Goal: Book appointment/travel/reservation

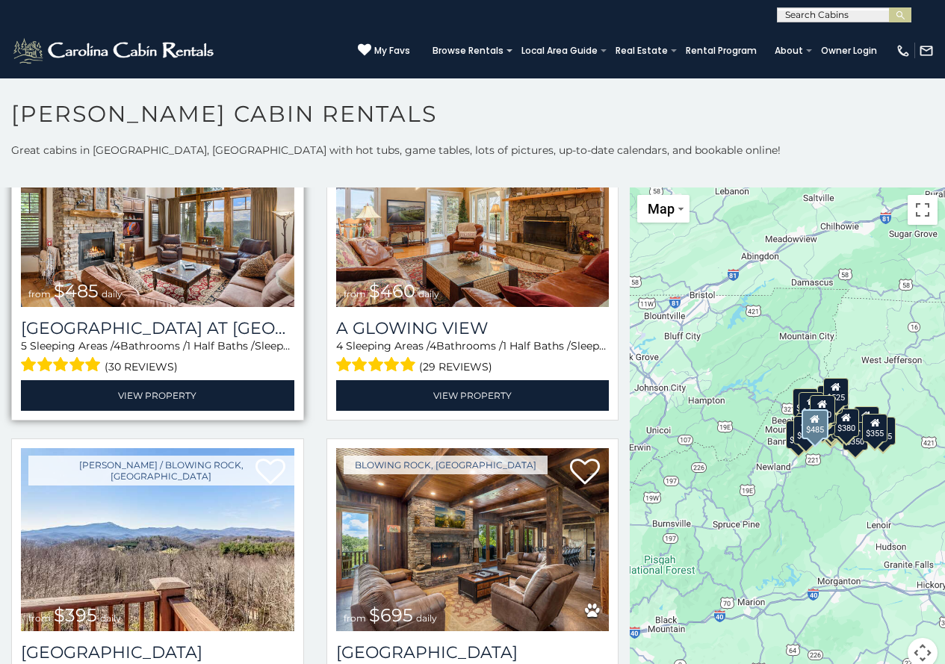
scroll to position [2316, 0]
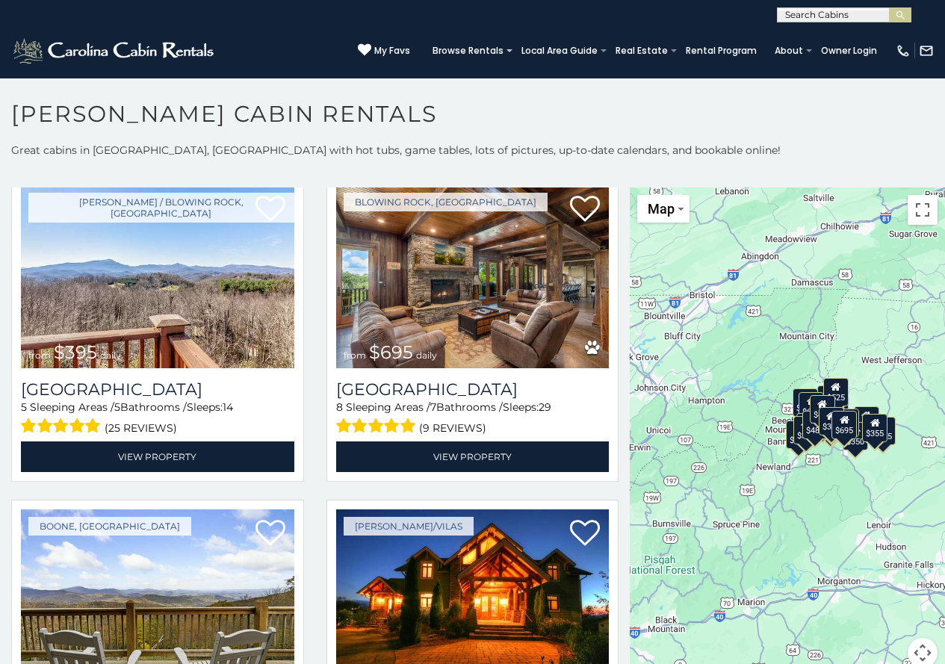
click at [820, 422] on div "$395" at bounding box center [831, 421] width 25 height 28
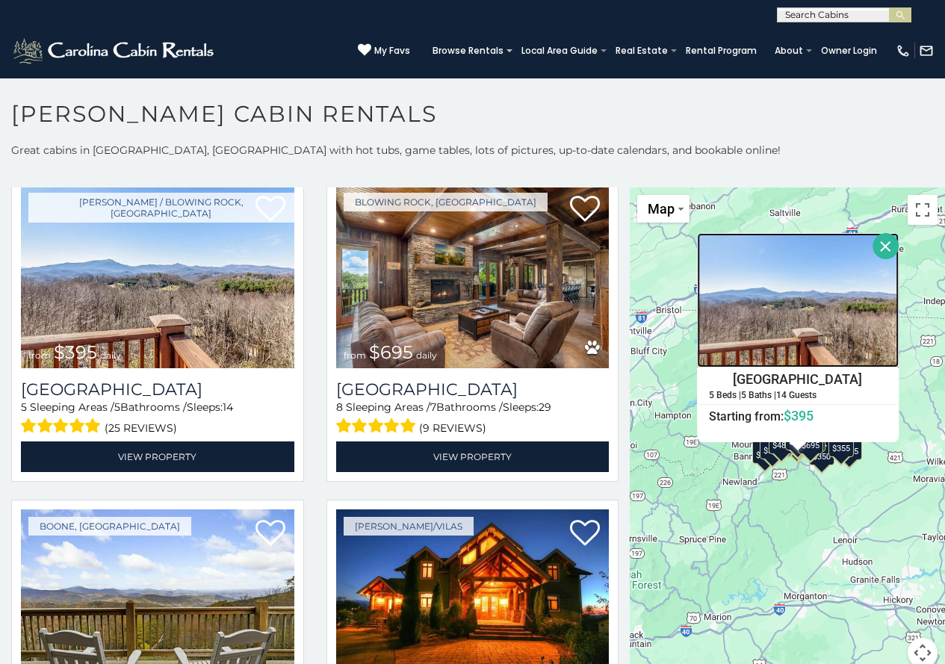
click at [870, 320] on img at bounding box center [798, 300] width 202 height 135
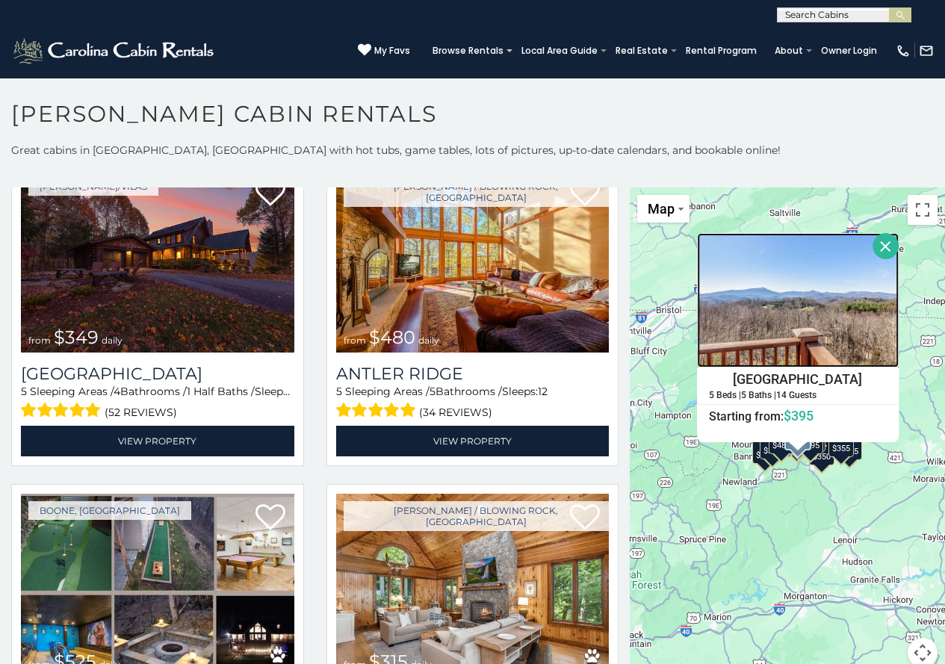
scroll to position [0, 0]
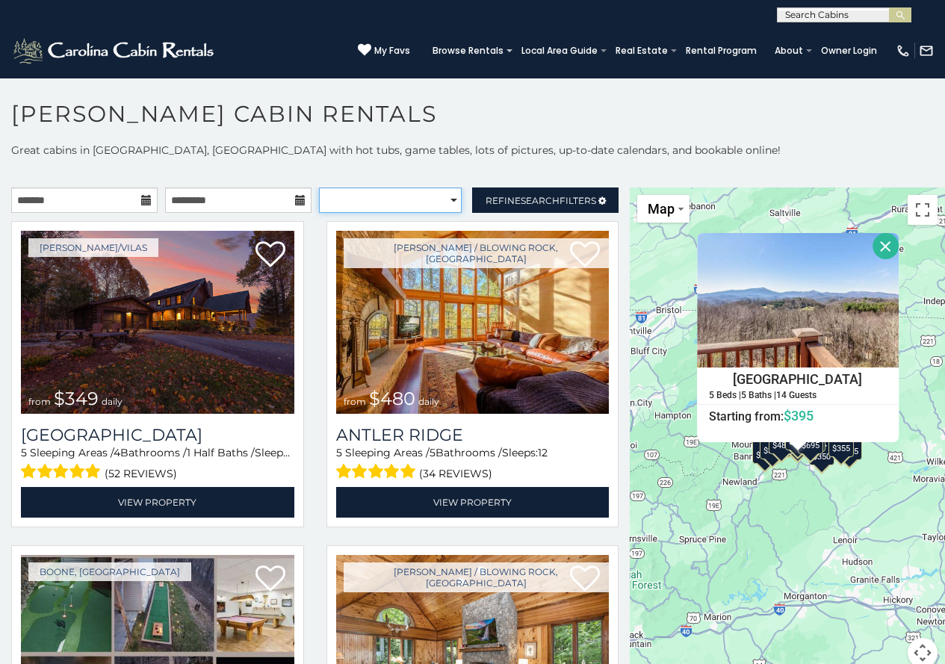
click at [445, 202] on select "**********" at bounding box center [390, 200] width 143 height 25
select select "**********"
click at [319, 188] on select "**********" at bounding box center [390, 200] width 143 height 25
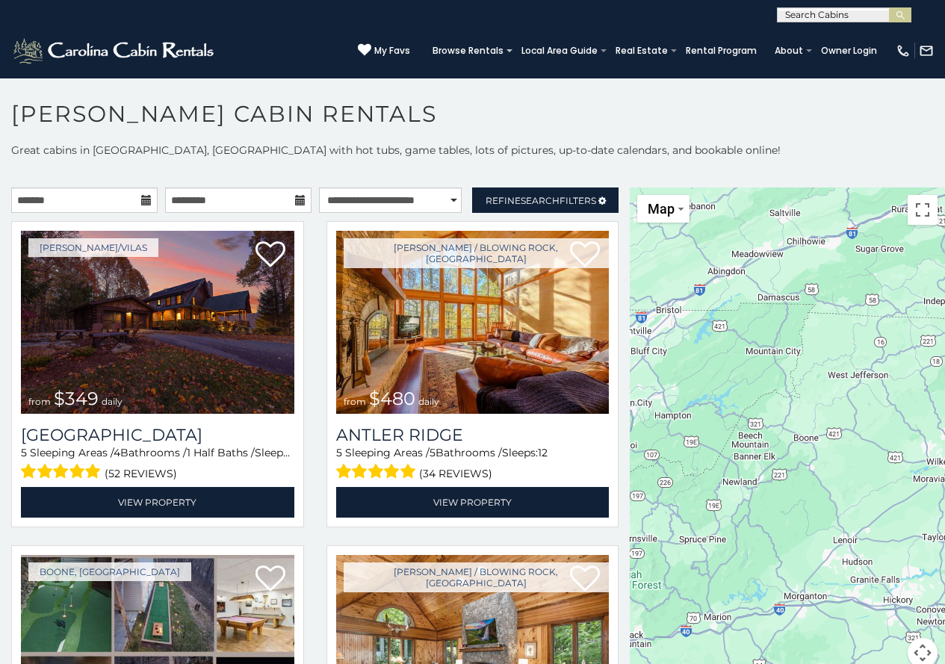
click at [295, 205] on icon at bounding box center [300, 200] width 10 height 10
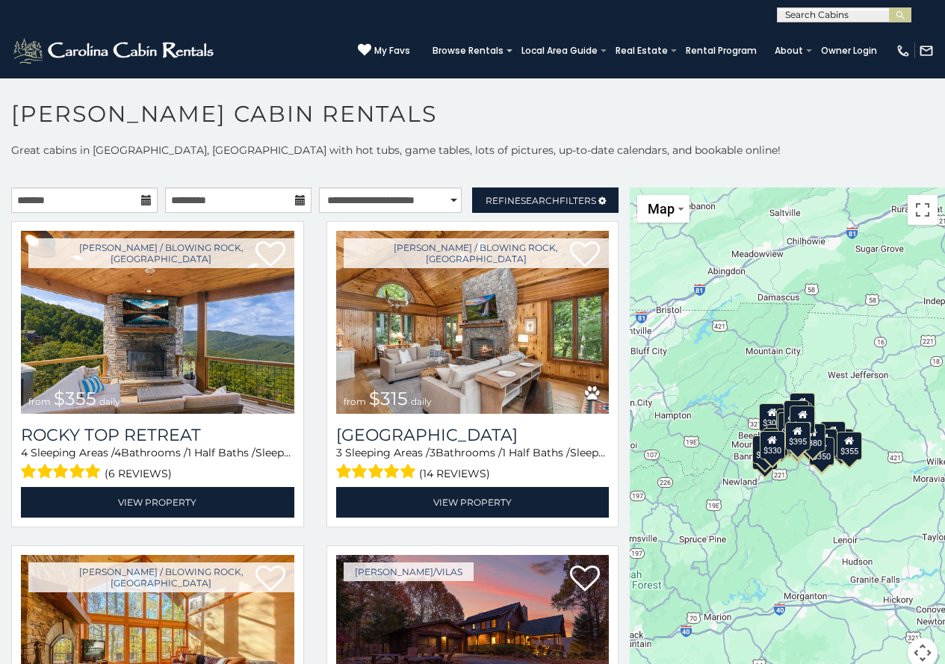
click at [295, 203] on icon at bounding box center [300, 200] width 10 height 10
click at [295, 200] on icon at bounding box center [300, 200] width 10 height 10
click at [143, 203] on icon at bounding box center [146, 200] width 10 height 10
click at [143, 202] on icon at bounding box center [146, 200] width 10 height 10
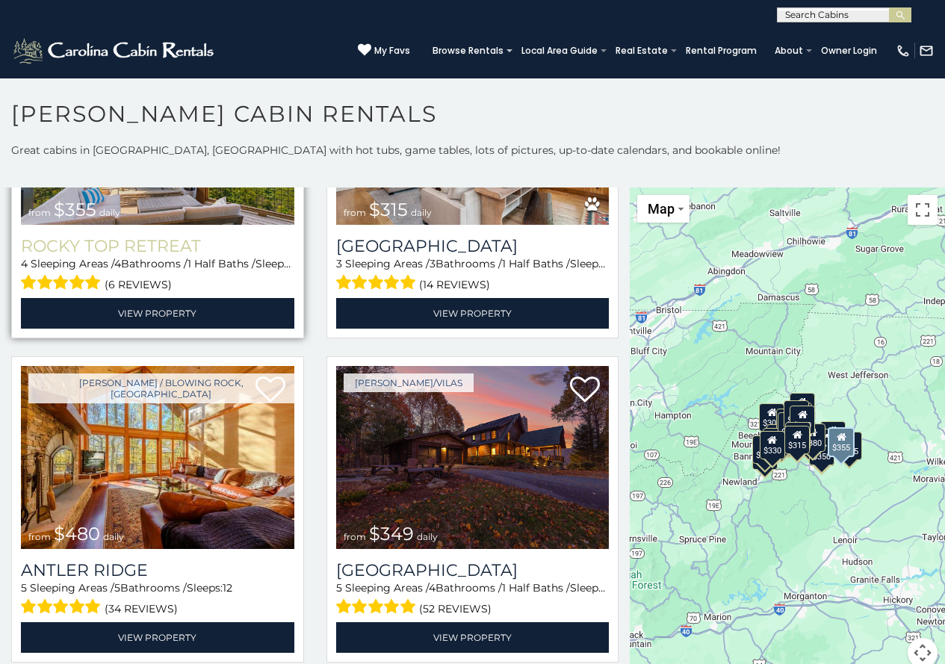
scroll to position [224, 0]
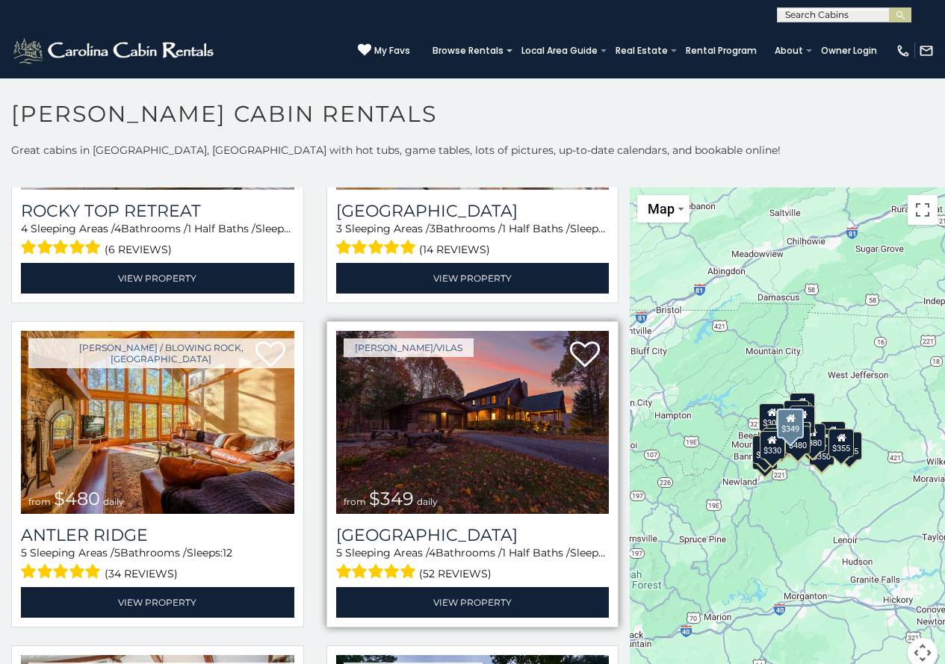
click at [428, 407] on img at bounding box center [472, 422] width 273 height 183
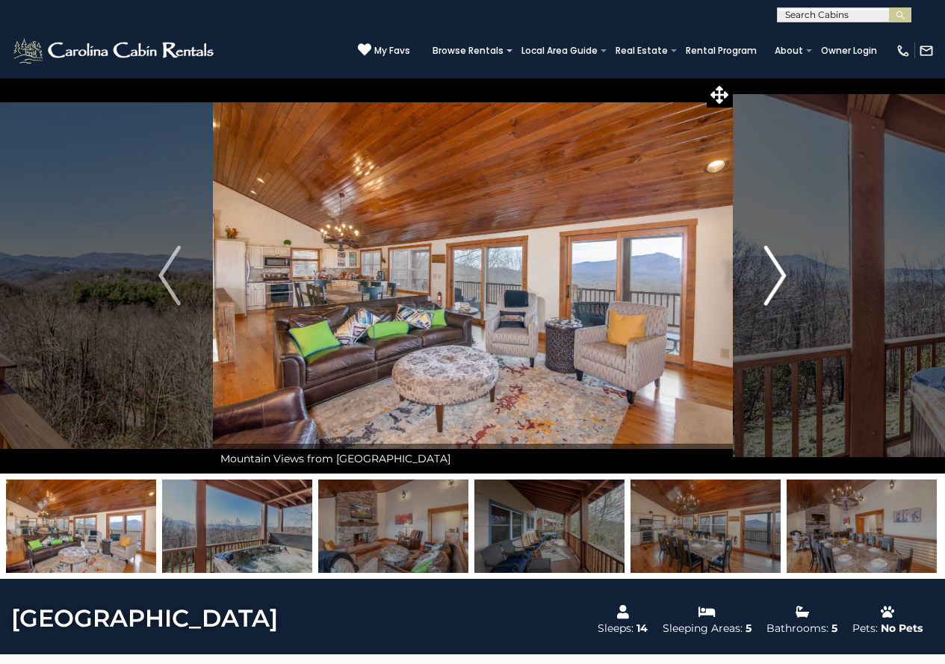
click at [759, 288] on button "Next" at bounding box center [775, 276] width 86 height 396
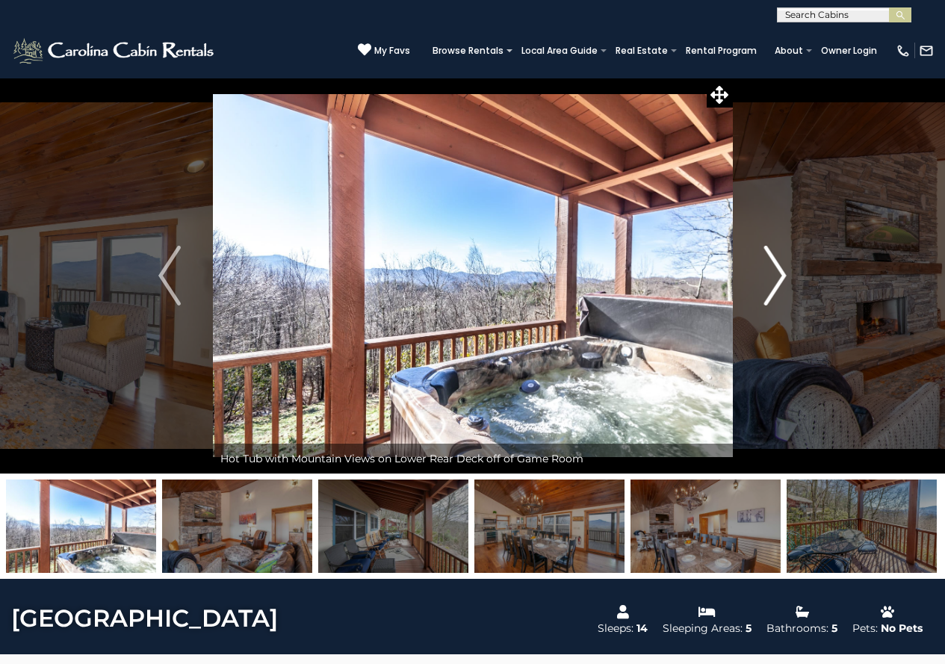
click at [759, 288] on button "Next" at bounding box center [775, 276] width 86 height 396
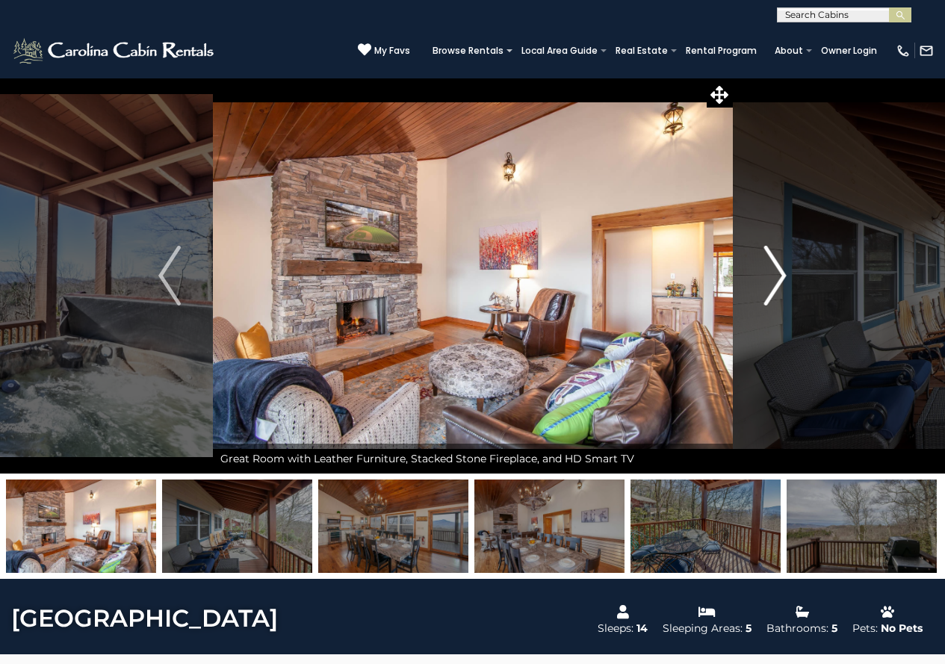
click at [759, 288] on button "Next" at bounding box center [775, 276] width 86 height 396
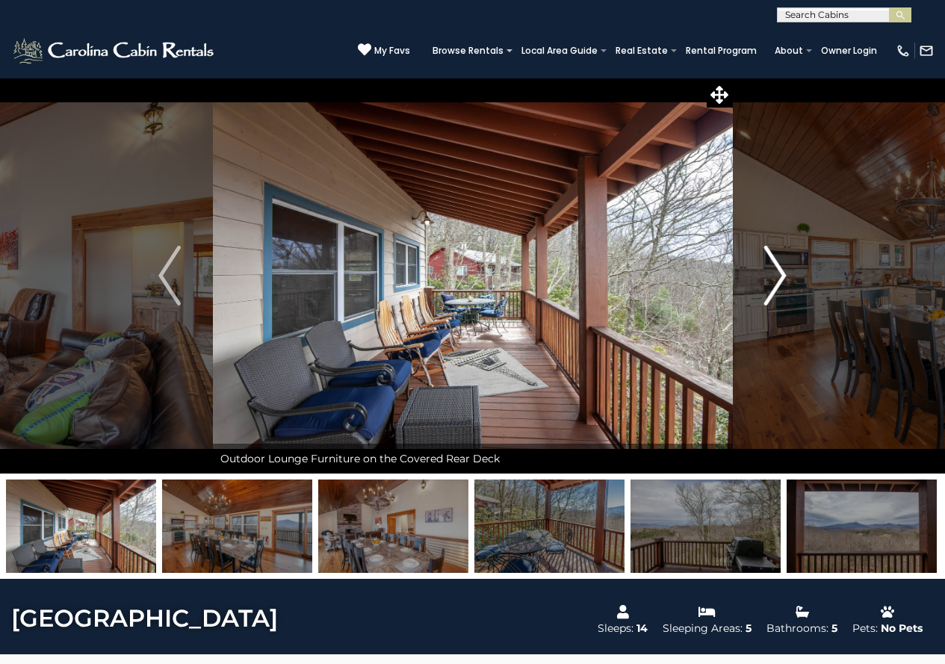
click at [759, 288] on button "Next" at bounding box center [775, 276] width 86 height 396
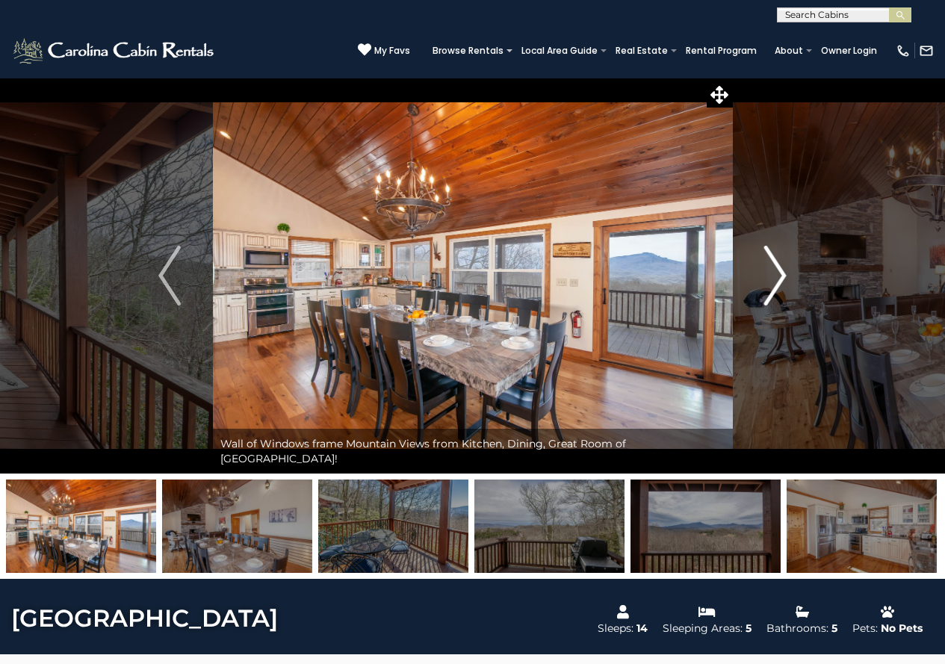
click at [759, 288] on button "Next" at bounding box center [775, 276] width 86 height 396
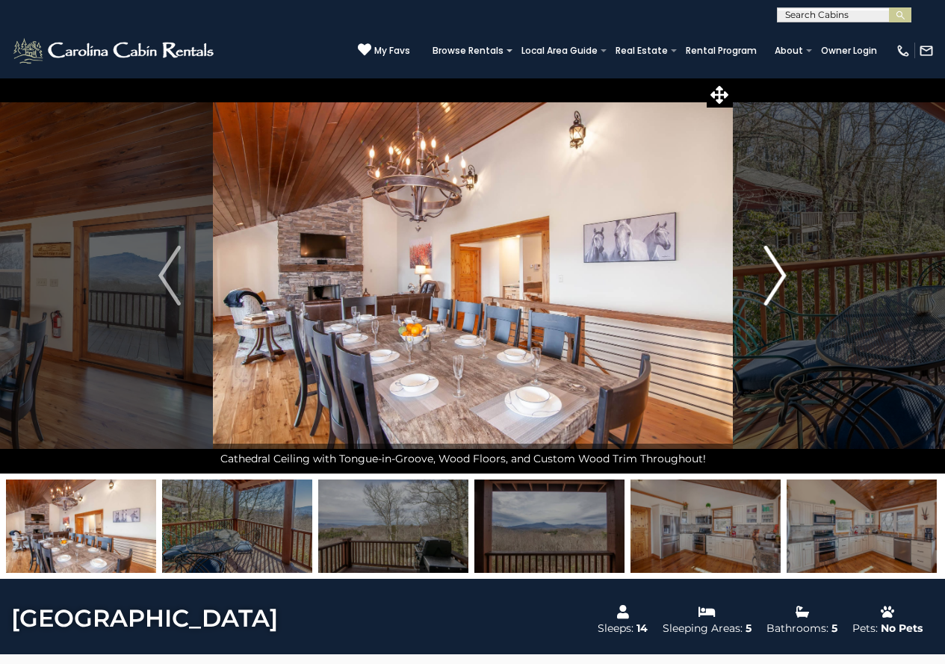
click at [759, 288] on button "Next" at bounding box center [775, 276] width 86 height 396
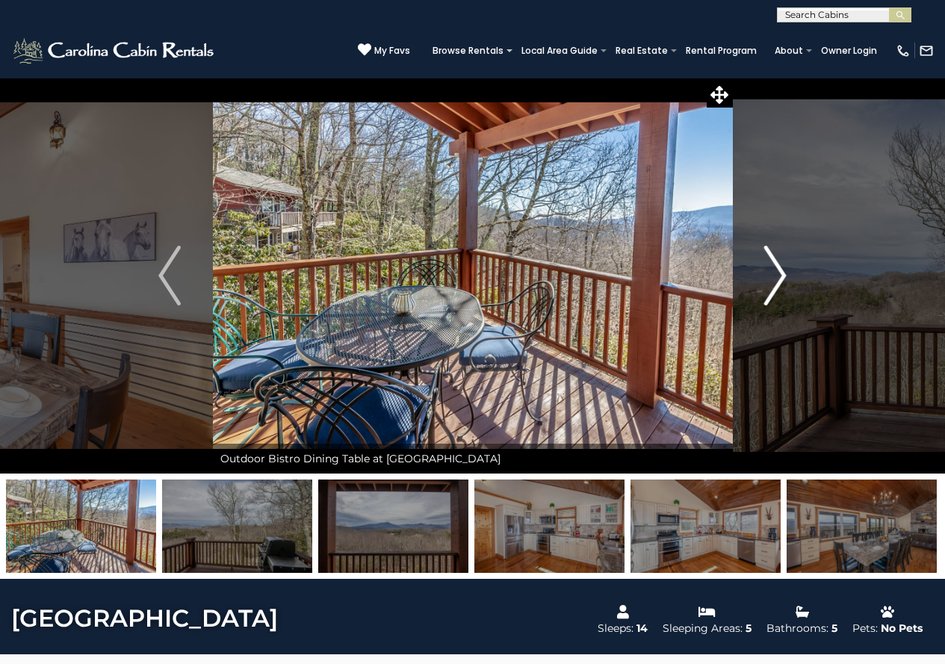
click at [759, 288] on button "Next" at bounding box center [775, 276] width 86 height 396
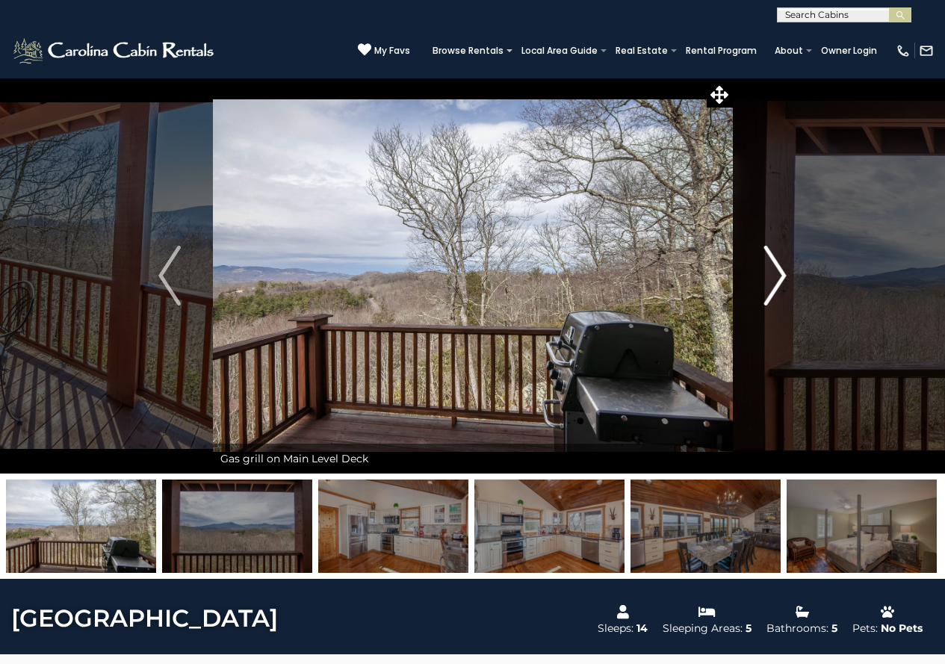
click at [760, 288] on button "Next" at bounding box center [775, 276] width 86 height 396
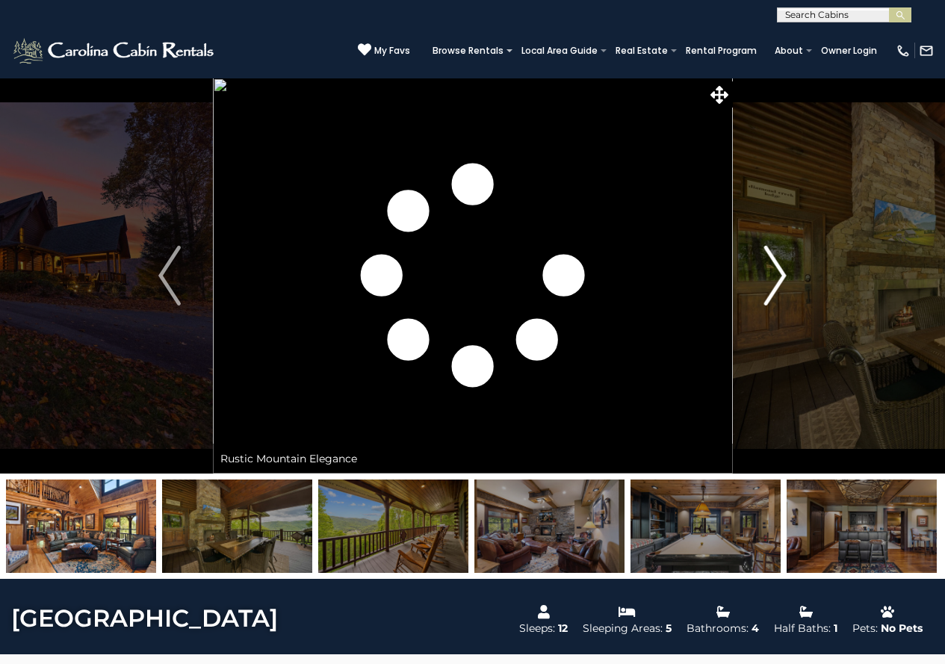
click at [761, 273] on button "Next" at bounding box center [775, 276] width 86 height 396
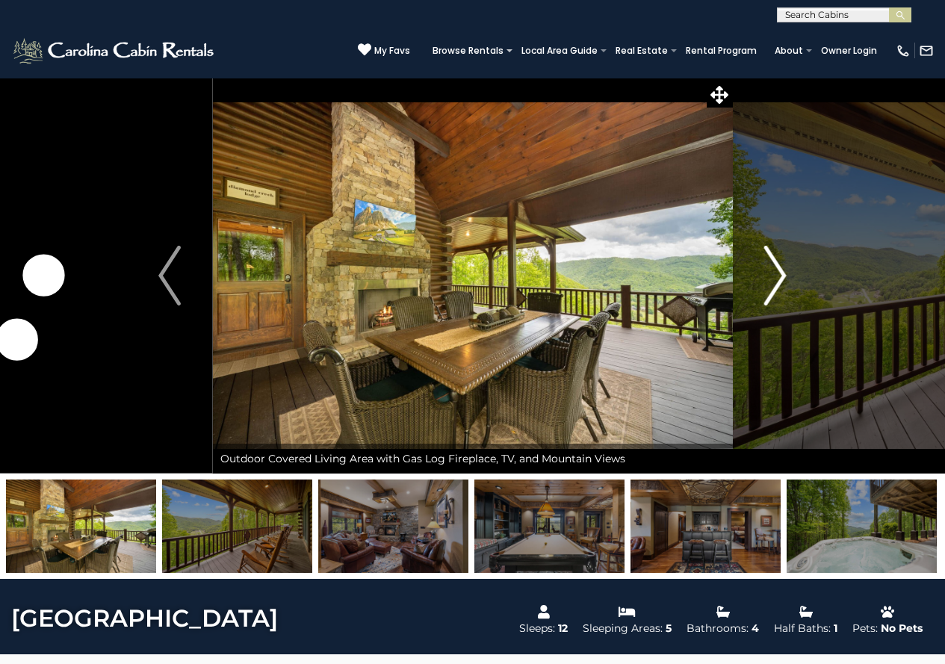
click at [761, 273] on button "Next" at bounding box center [775, 276] width 86 height 396
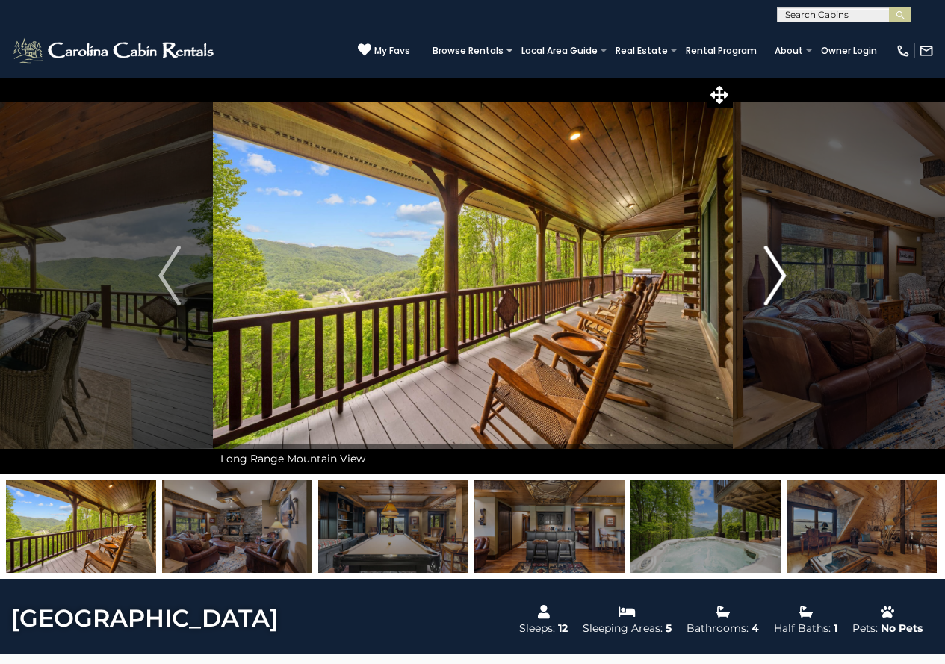
click at [761, 273] on button "Next" at bounding box center [775, 276] width 86 height 396
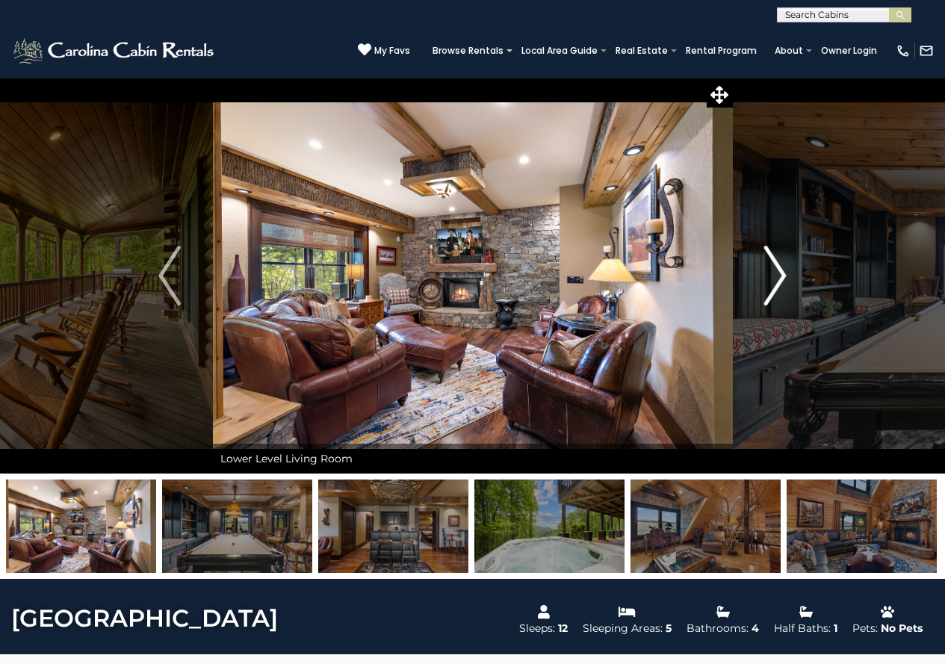
click at [761, 273] on button "Next" at bounding box center [775, 276] width 86 height 396
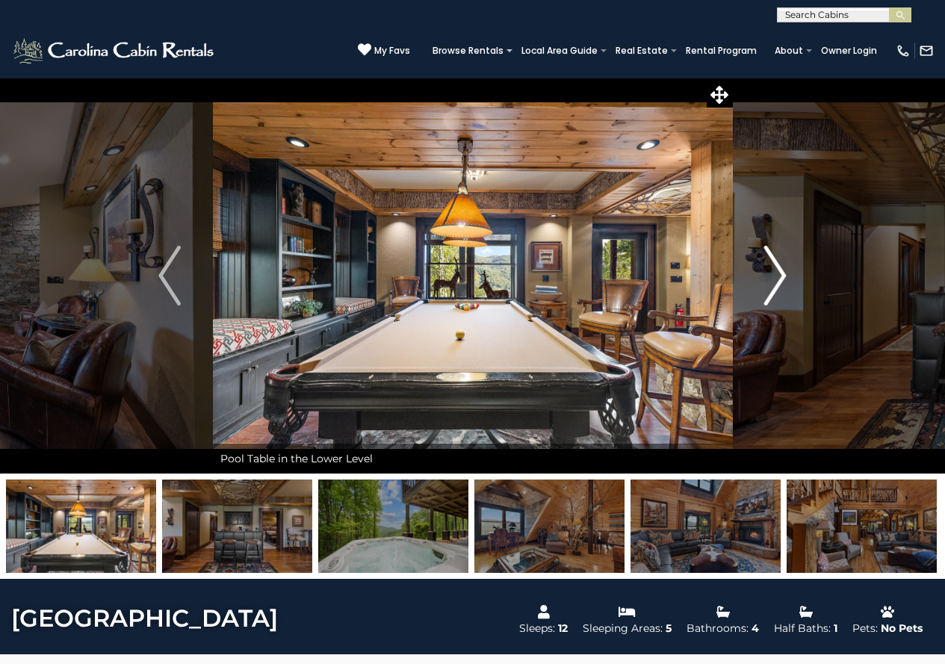
click at [761, 273] on button "Next" at bounding box center [775, 276] width 86 height 396
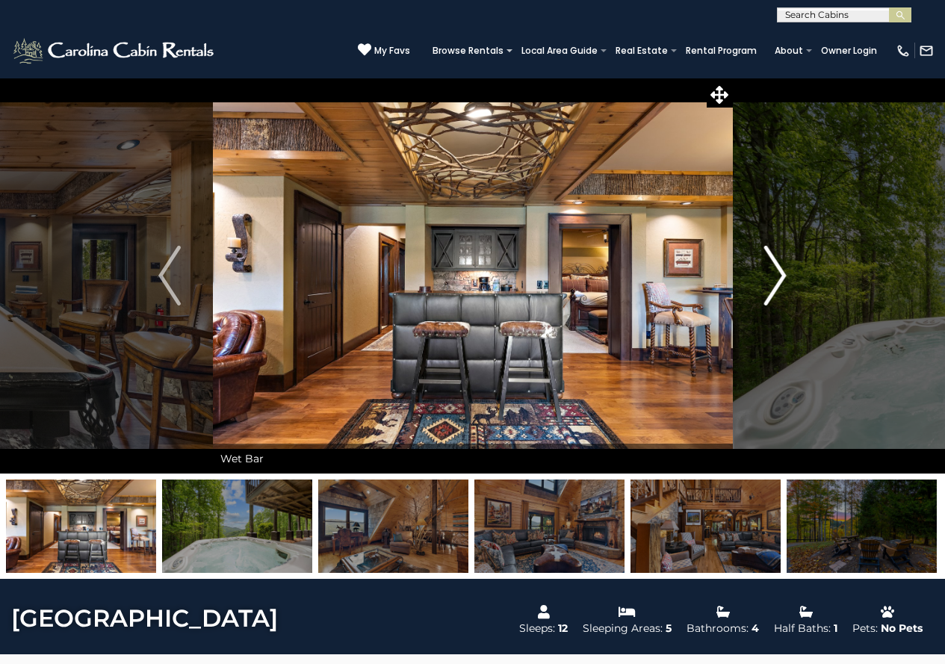
click at [761, 273] on button "Next" at bounding box center [775, 276] width 86 height 396
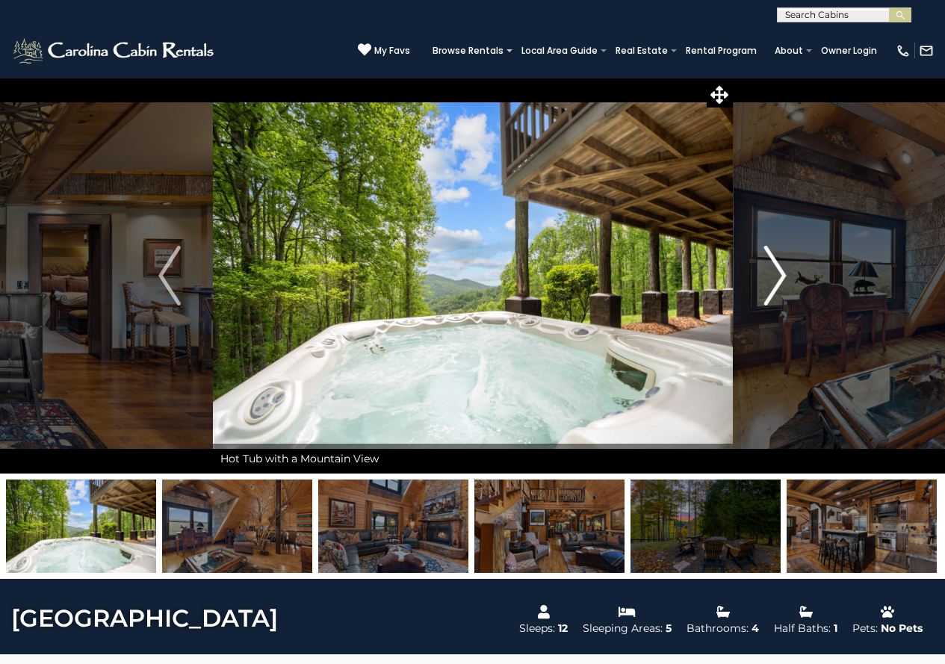
click at [761, 273] on button "Next" at bounding box center [775, 276] width 86 height 396
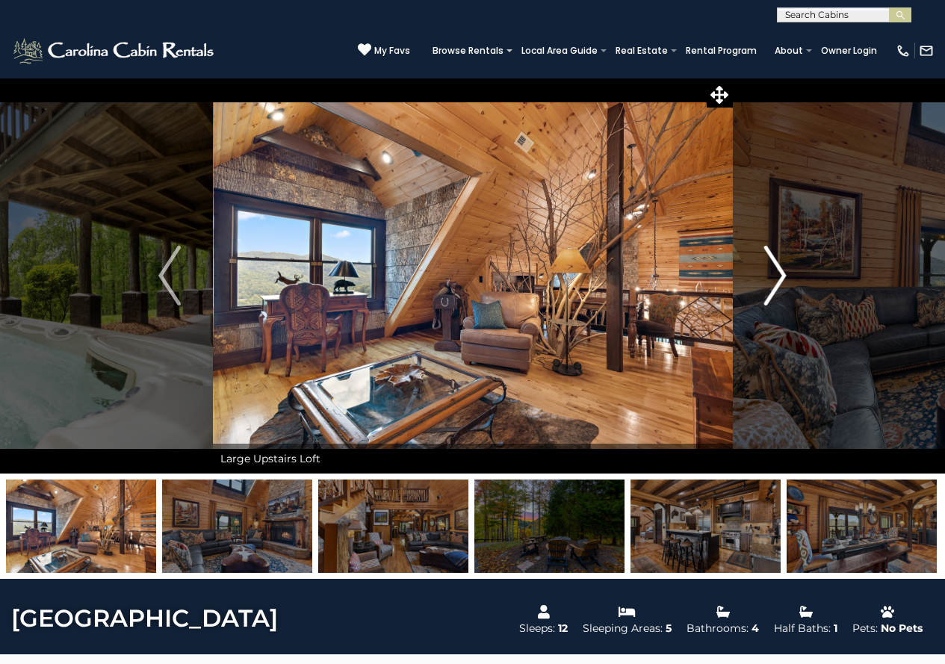
click at [761, 273] on button "Next" at bounding box center [775, 276] width 86 height 396
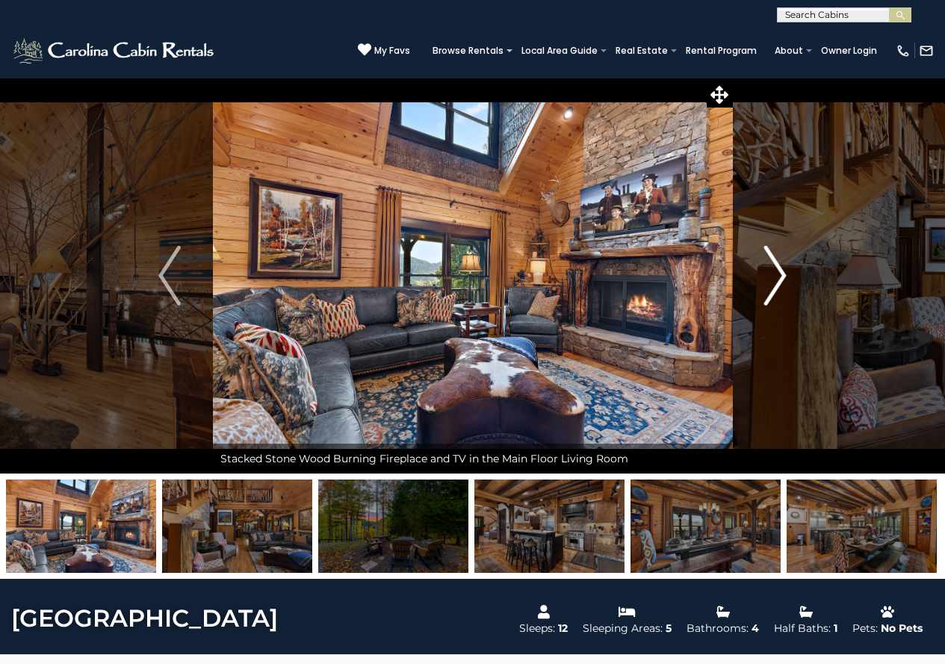
click at [761, 273] on button "Next" at bounding box center [775, 276] width 86 height 396
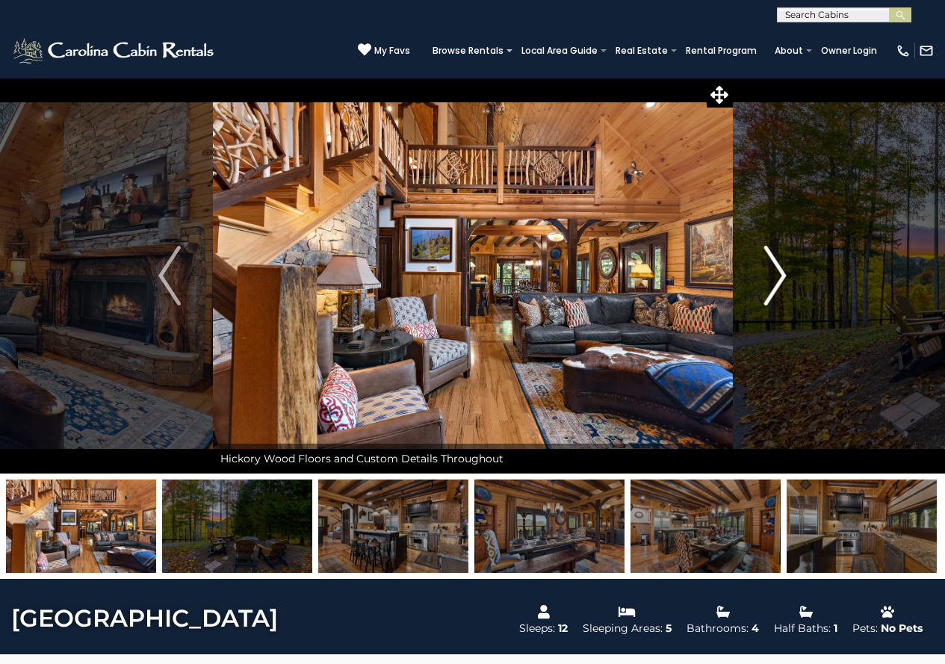
click at [776, 265] on img "Next" at bounding box center [775, 276] width 22 height 60
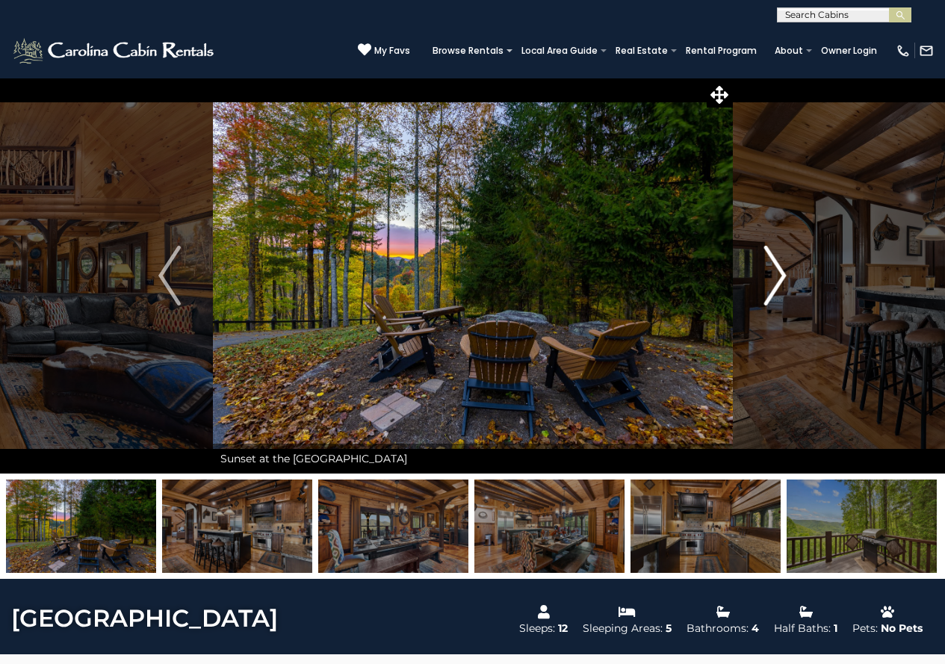
click at [776, 265] on img "Next" at bounding box center [775, 276] width 22 height 60
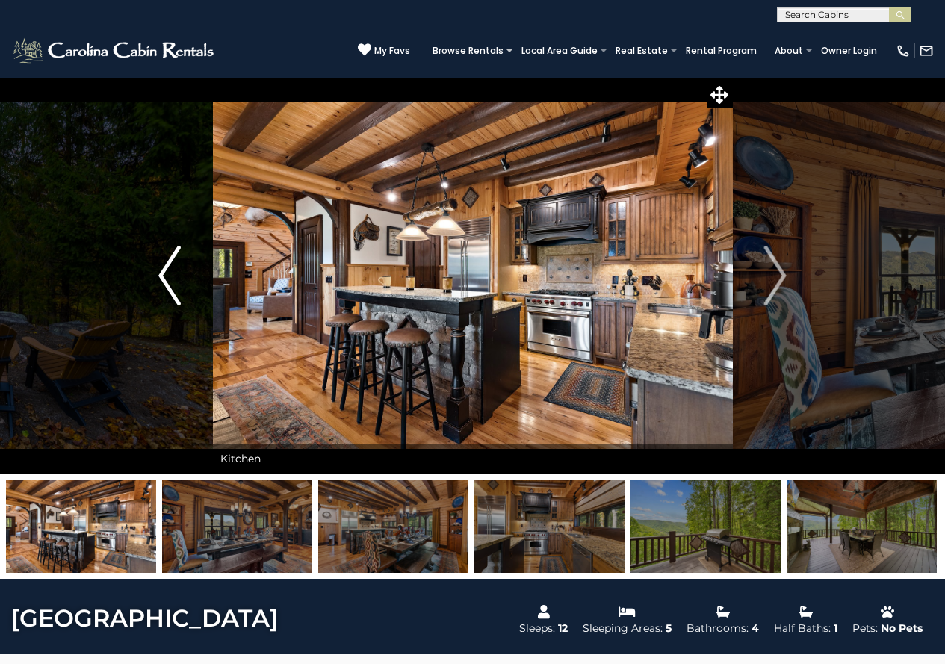
click at [155, 288] on button "Previous" at bounding box center [170, 276] width 86 height 396
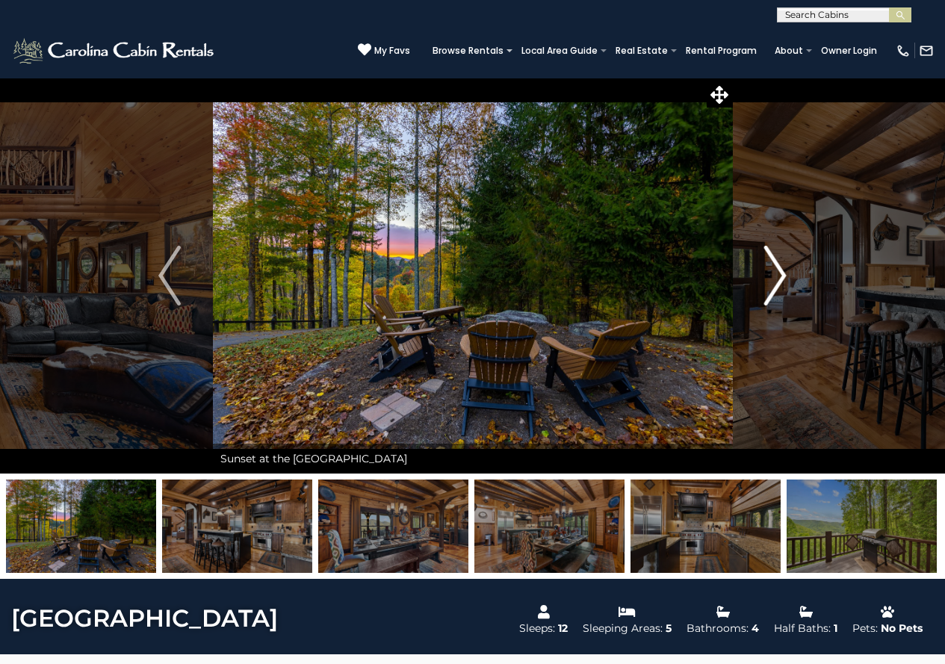
click at [776, 288] on img "Next" at bounding box center [775, 276] width 22 height 60
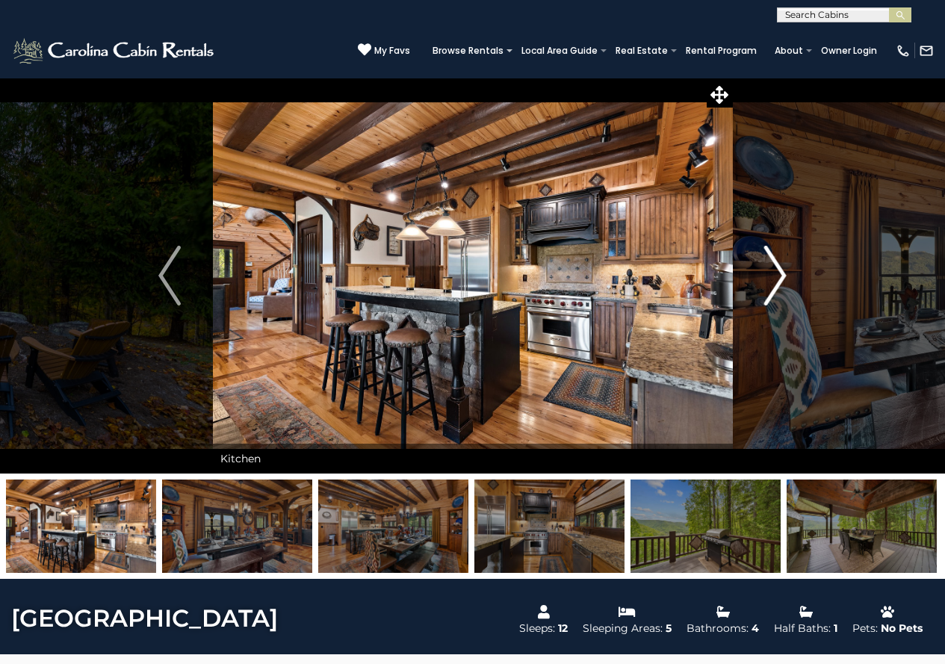
click at [776, 288] on img "Next" at bounding box center [775, 276] width 22 height 60
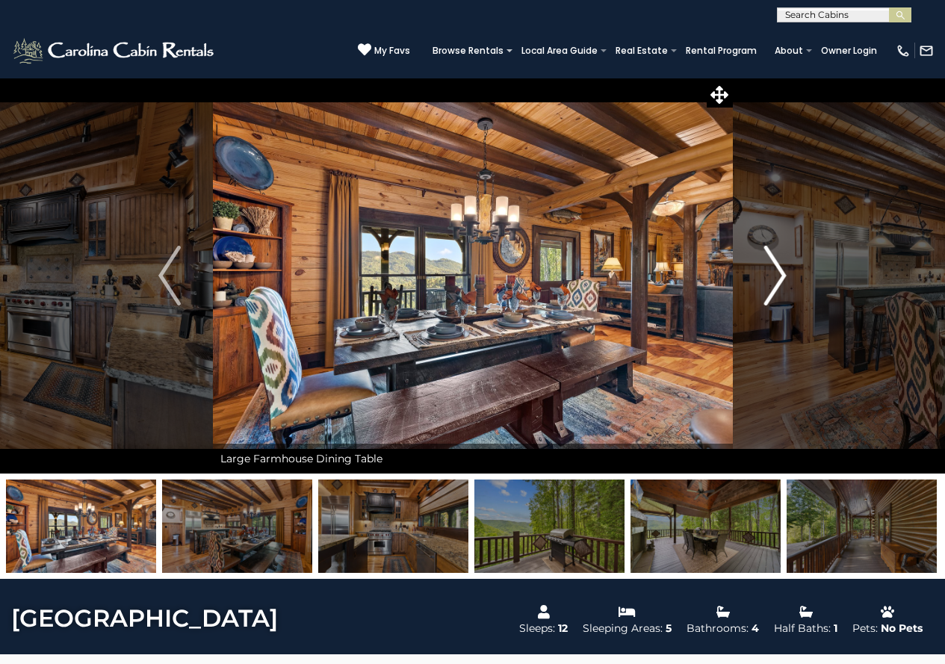
click at [776, 288] on img "Next" at bounding box center [775, 276] width 22 height 60
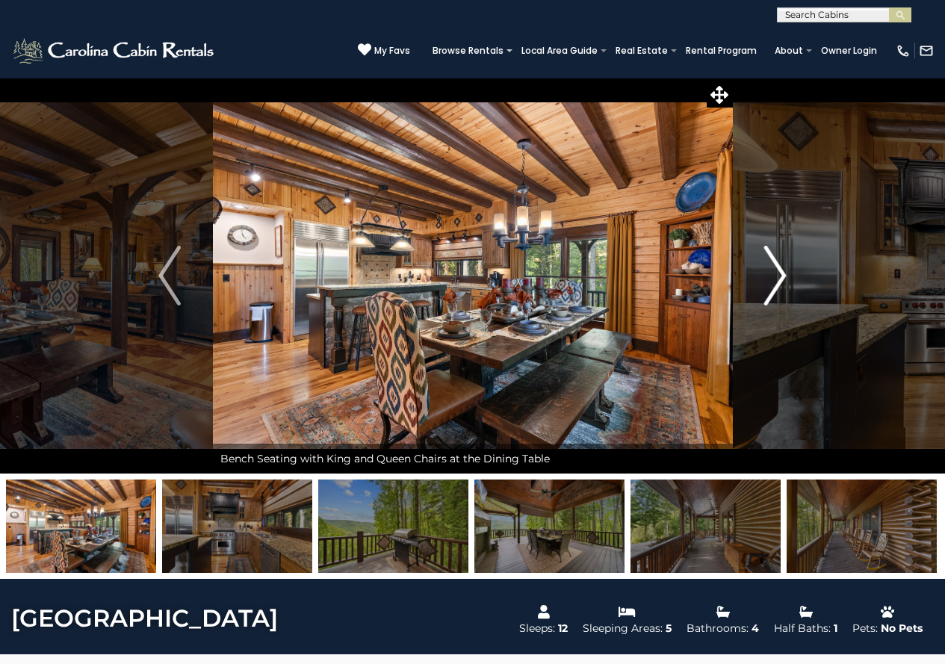
click at [776, 288] on img "Next" at bounding box center [775, 276] width 22 height 60
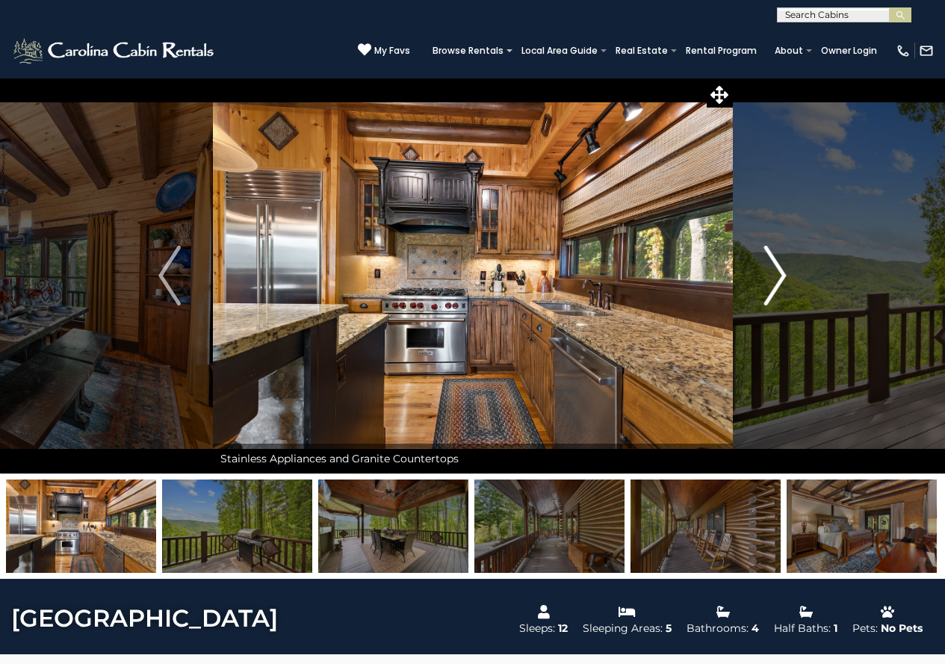
click at [776, 288] on img "Next" at bounding box center [775, 276] width 22 height 60
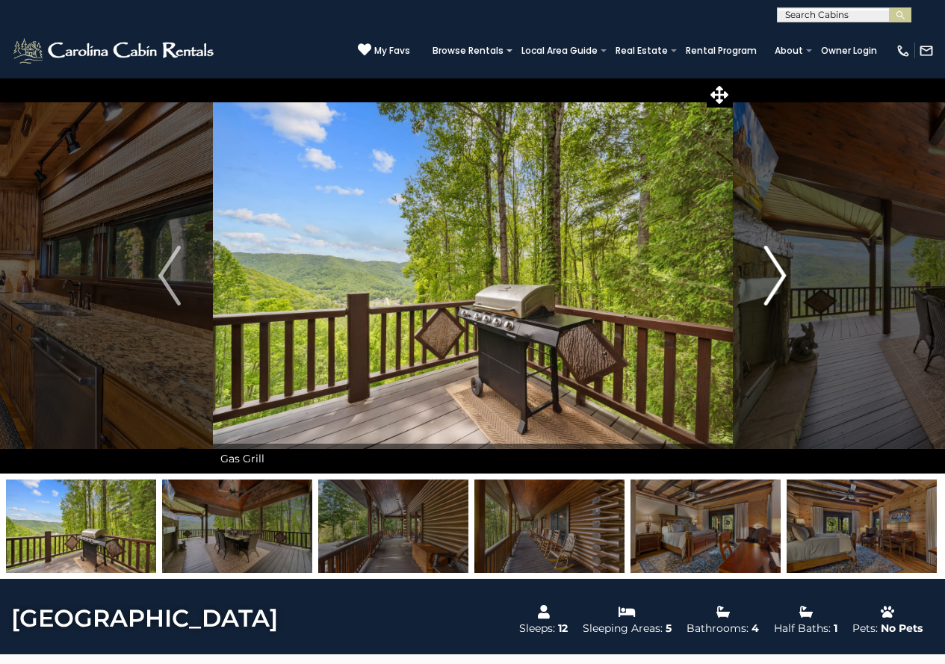
click at [776, 288] on img "Next" at bounding box center [775, 276] width 22 height 60
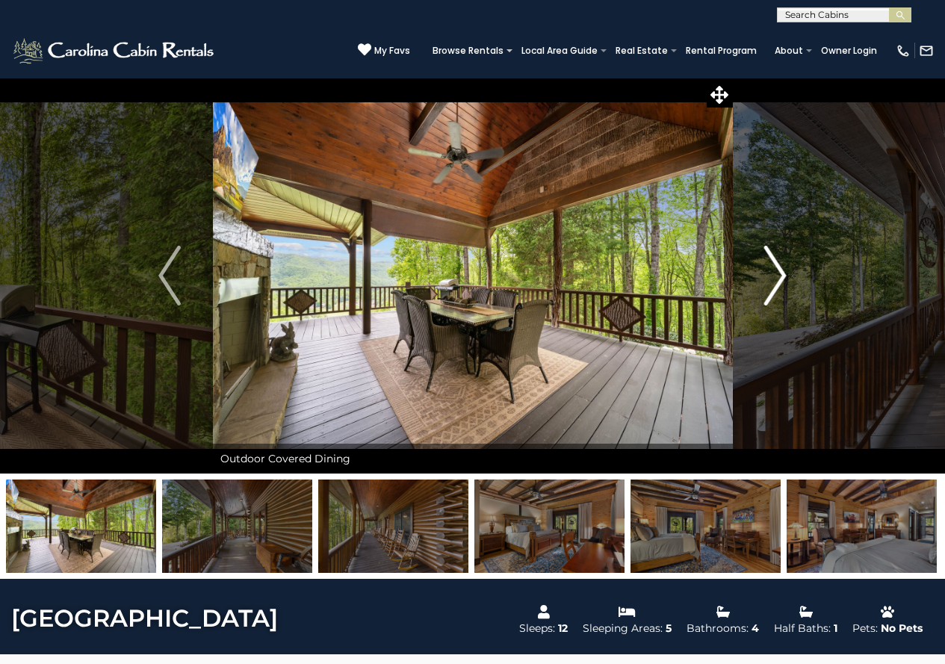
click at [776, 288] on img "Next" at bounding box center [775, 276] width 22 height 60
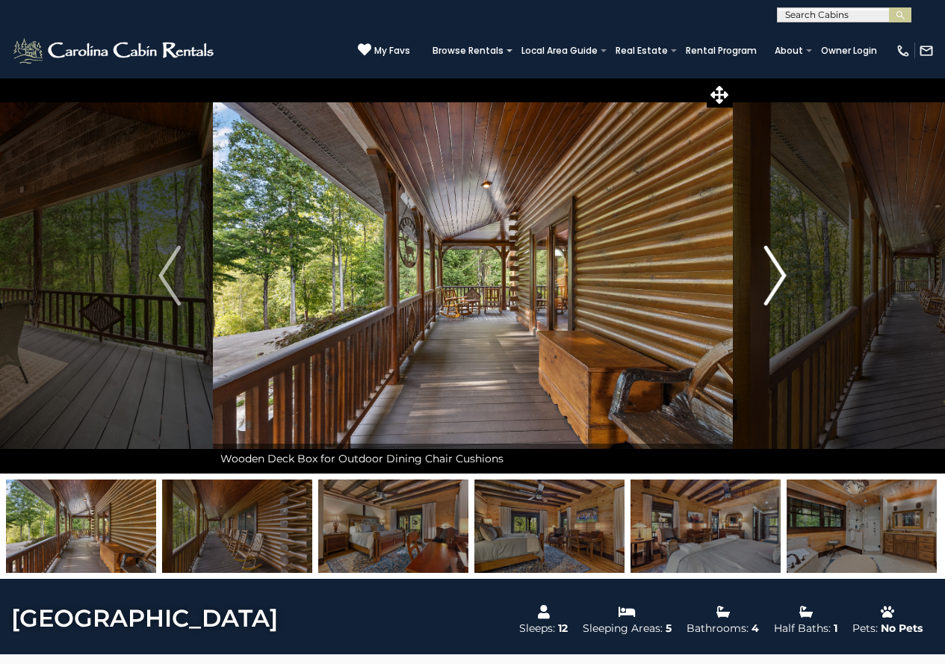
click at [776, 288] on img "Next" at bounding box center [775, 276] width 22 height 60
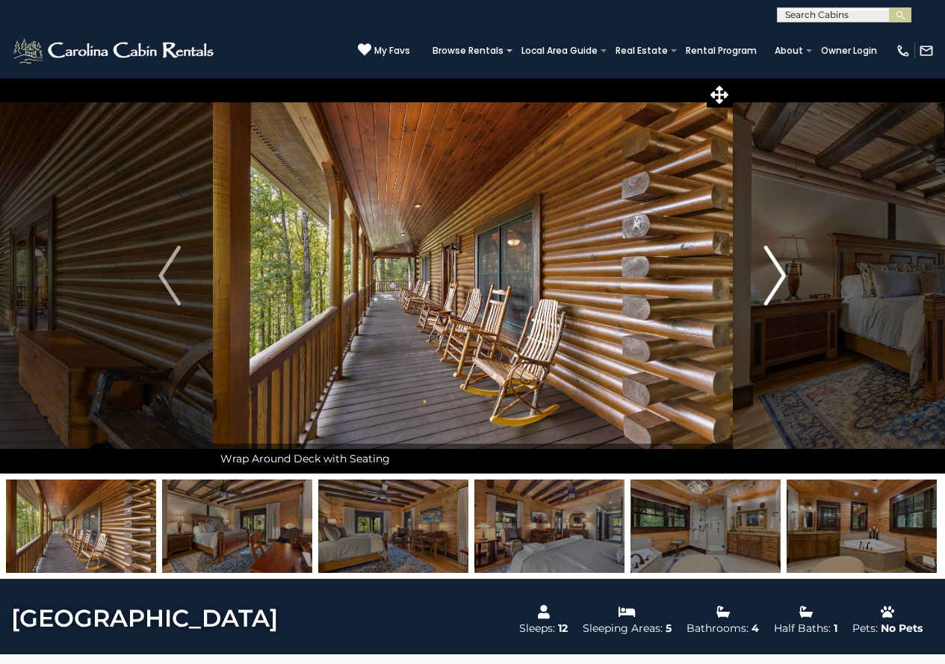
click at [776, 285] on img "Next" at bounding box center [775, 276] width 22 height 60
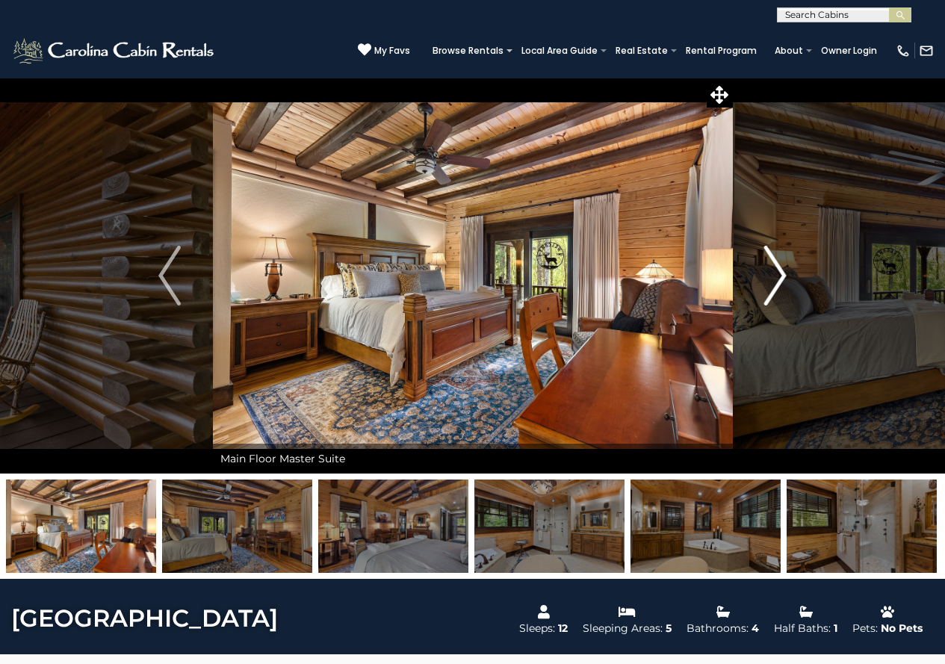
click at [776, 285] on img "Next" at bounding box center [775, 276] width 22 height 60
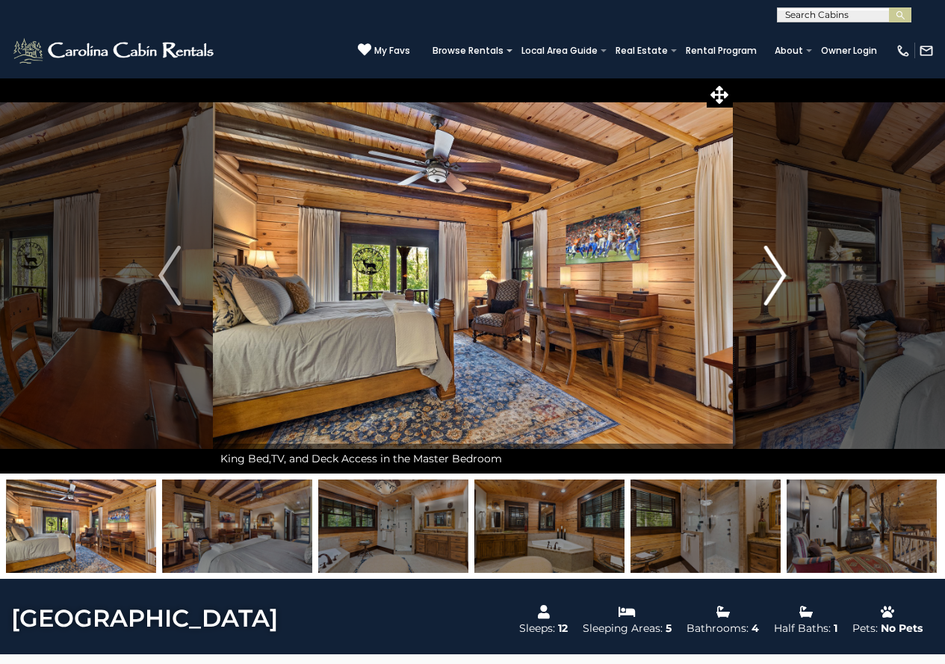
click at [776, 285] on img "Next" at bounding box center [775, 276] width 22 height 60
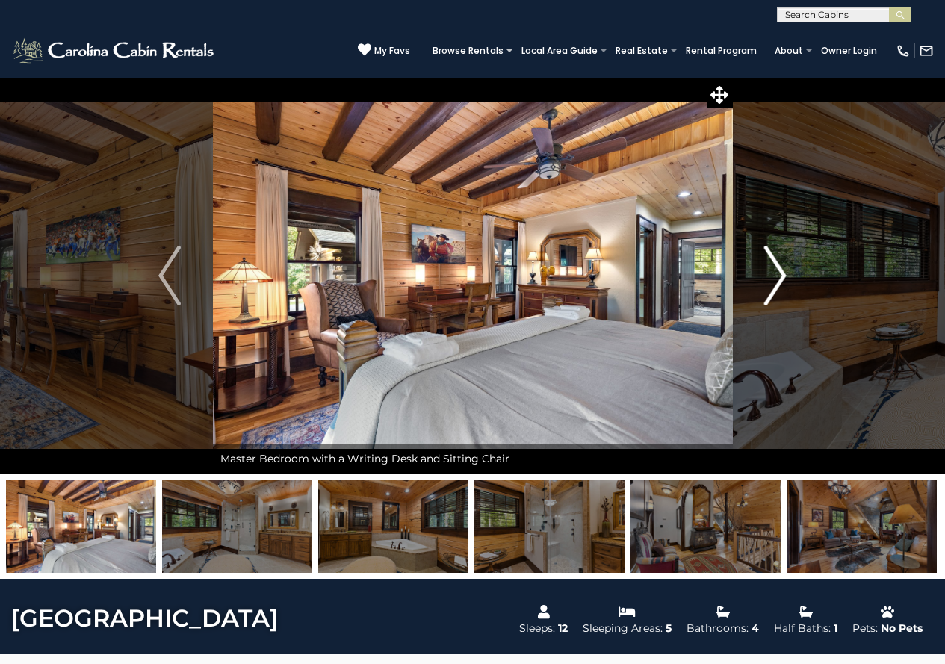
click at [776, 285] on img "Next" at bounding box center [775, 276] width 22 height 60
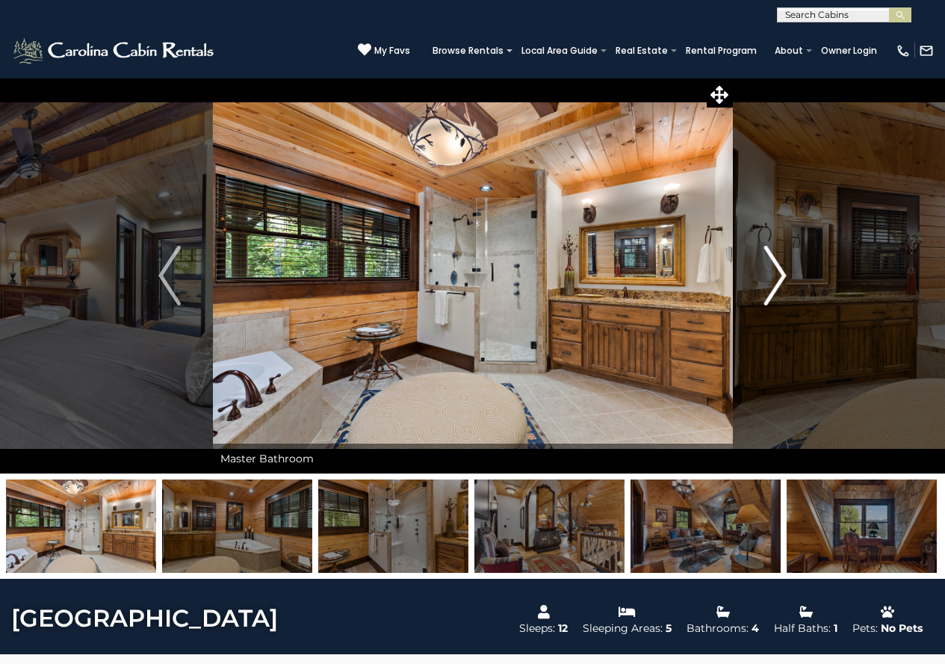
click at [776, 285] on img "Next" at bounding box center [775, 276] width 22 height 60
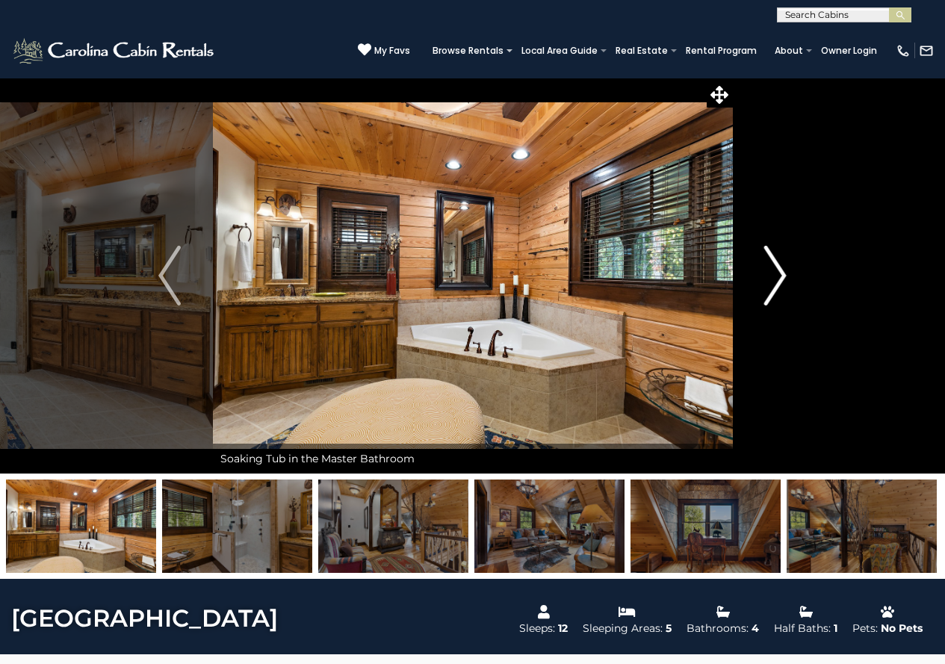
click at [776, 285] on img "Next" at bounding box center [775, 276] width 22 height 60
